Goal: Task Accomplishment & Management: Manage account settings

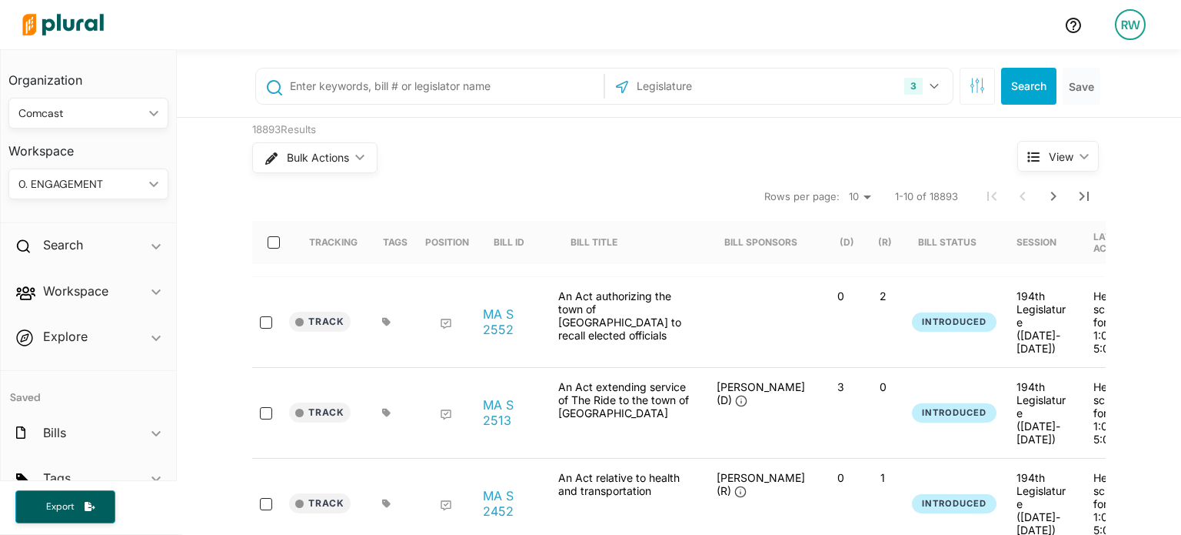
click at [390, 86] on input "text" at bounding box center [443, 86] width 311 height 29
type input "AB 1234"
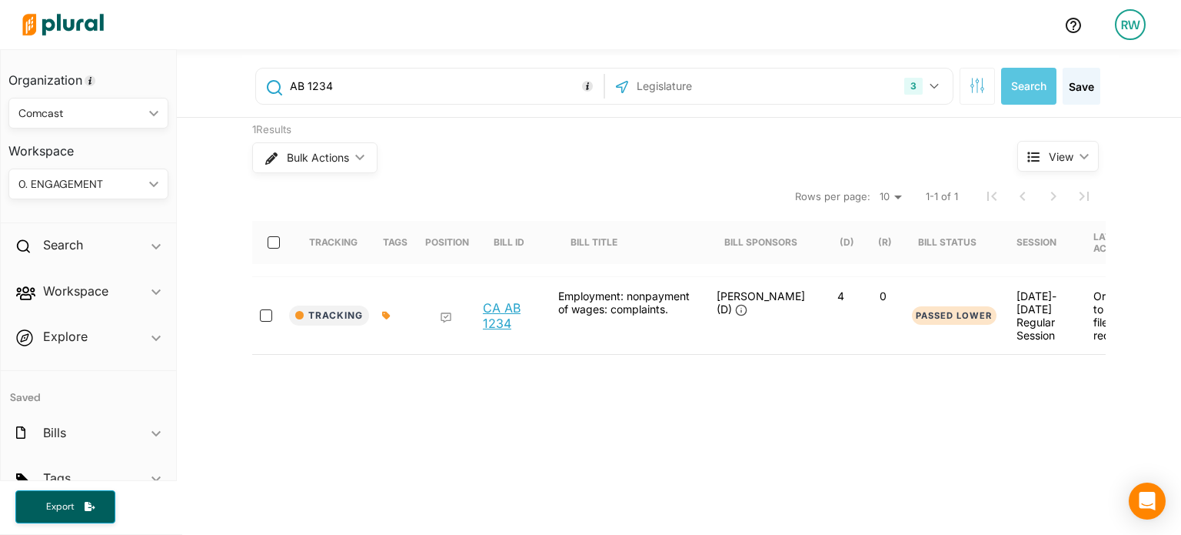
click at [483, 325] on link "CA AB 1234" at bounding box center [512, 315] width 58 height 31
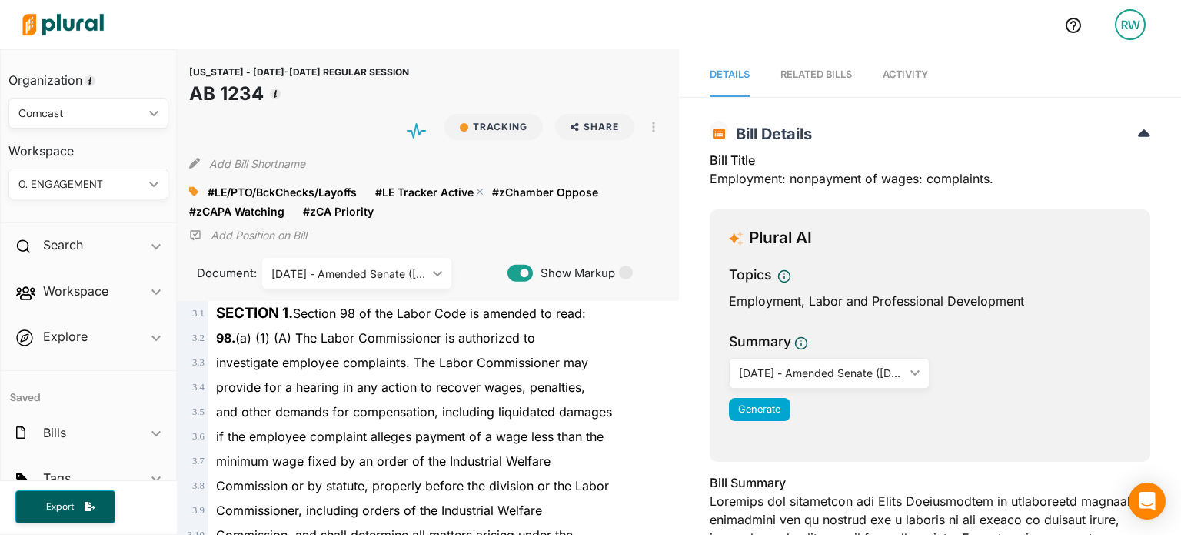
click at [478, 190] on polygon at bounding box center [480, 191] width 11 height 11
click at [195, 187] on icon at bounding box center [193, 191] width 9 height 11
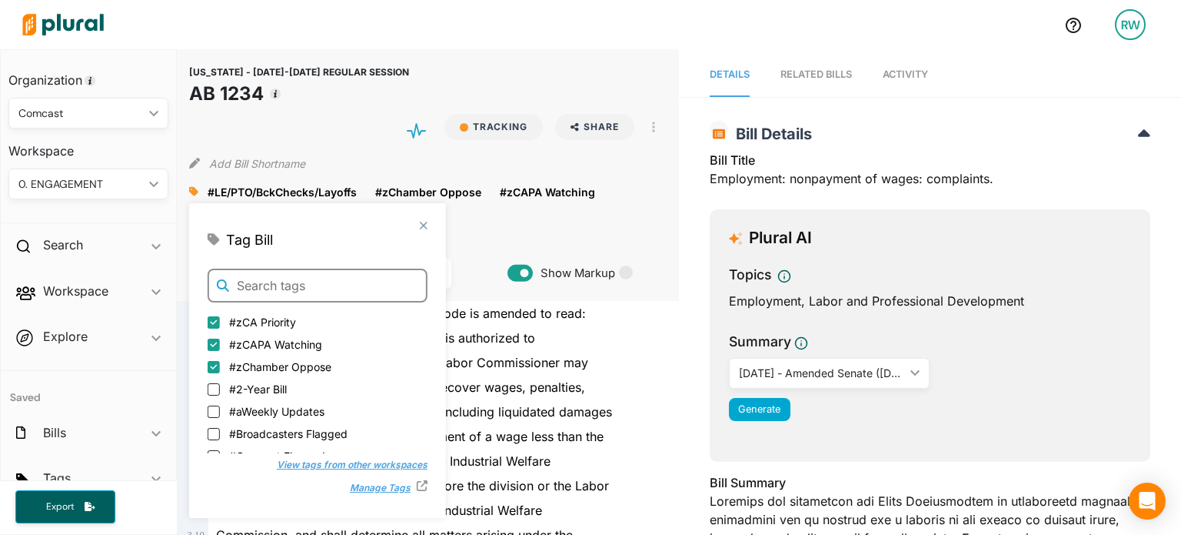
click at [315, 270] on input "text" at bounding box center [318, 285] width 220 height 34
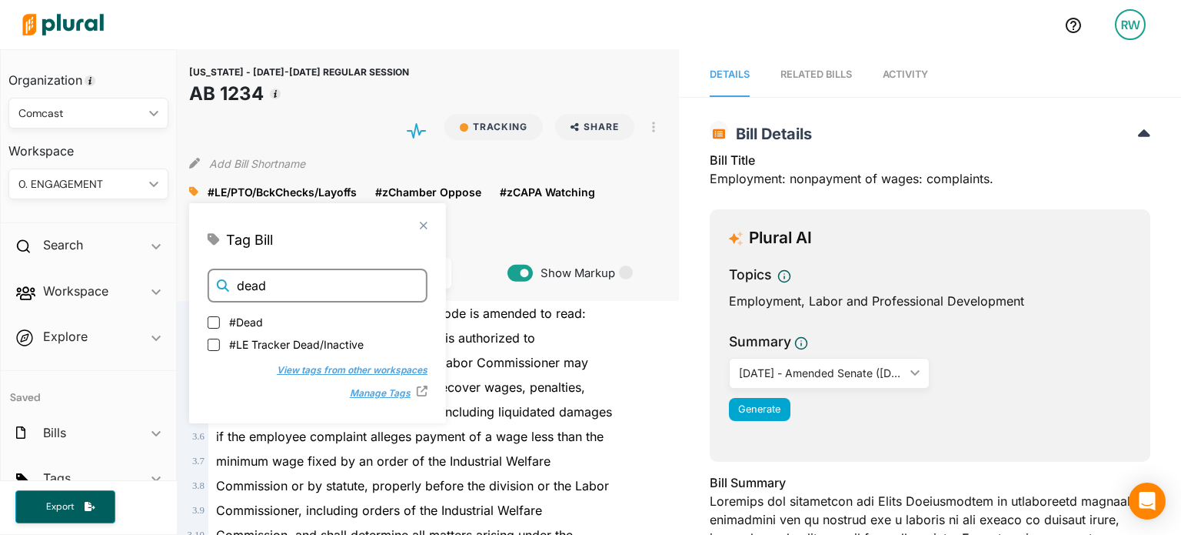
type input "dead"
click at [280, 339] on span "#LE Tracker Dead/Inactive" at bounding box center [296, 343] width 135 height 16
click at [220, 339] on input "#LE Tracker Dead/Inactive" at bounding box center [214, 343] width 12 height 12
checkbox input "true"
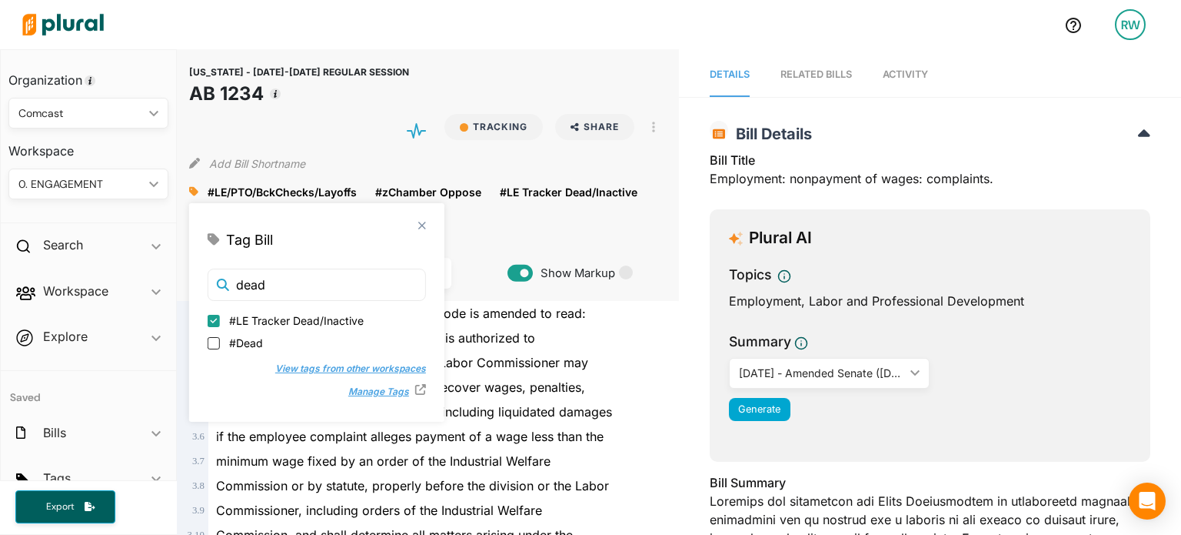
click at [528, 226] on div "[US_STATE] - [DATE]-[DATE] REGULAR SESSION AB 1234 Tracking Share Email LinkedI…" at bounding box center [428, 174] width 502 height 251
